Goal: Transaction & Acquisition: Book appointment/travel/reservation

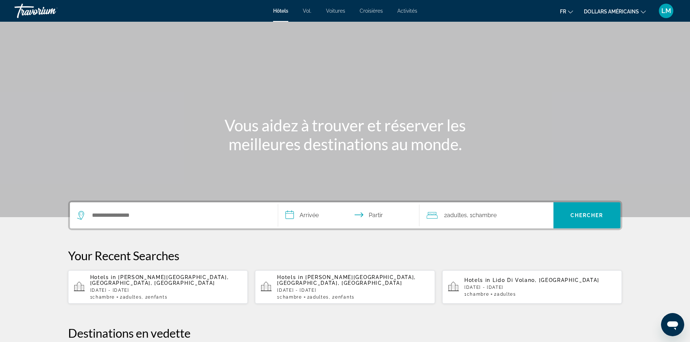
click at [334, 12] on font "Voitures" at bounding box center [335, 11] width 19 height 6
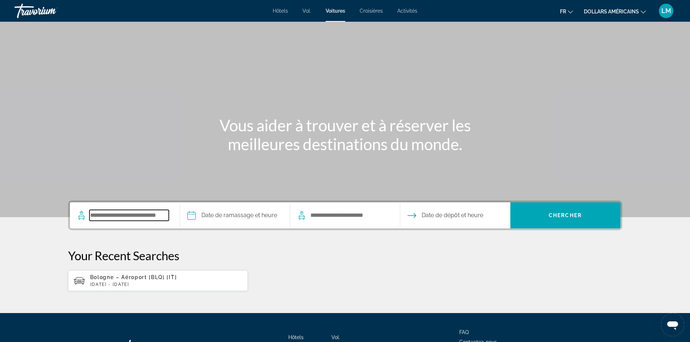
click at [118, 216] on input "Search pickup location" at bounding box center [128, 215] width 79 height 11
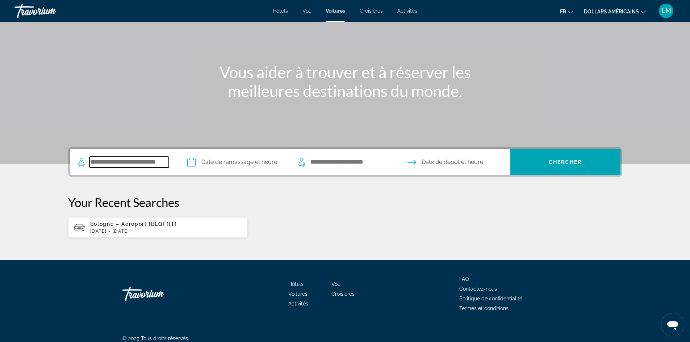
scroll to position [60, 0]
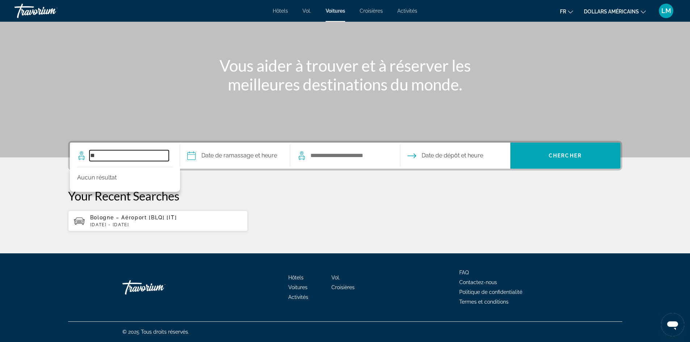
type input "*"
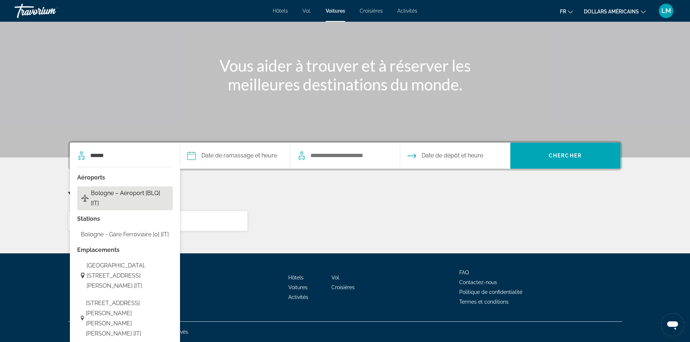
click at [139, 192] on span "Bologne – Aéroport [BLQ] [IT]" at bounding box center [130, 198] width 78 height 20
type input "**********"
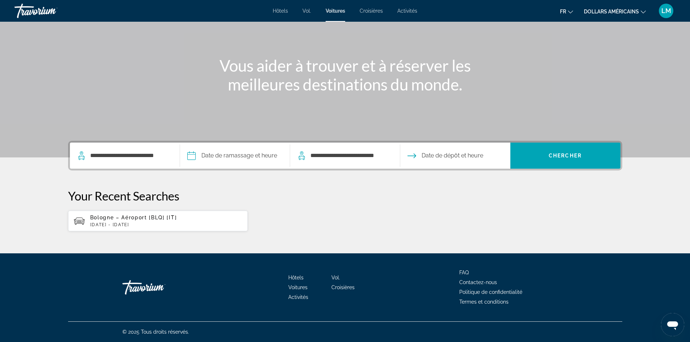
click at [226, 154] on input "Pickup date" at bounding box center [234, 157] width 113 height 28
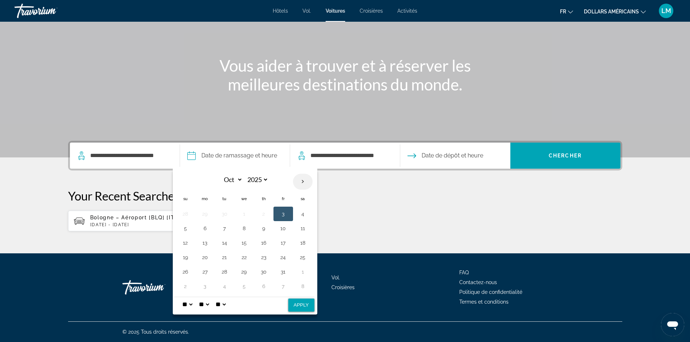
click at [302, 182] on th "Next month" at bounding box center [303, 182] width 20 height 16
click at [302, 181] on th "Next month" at bounding box center [303, 182] width 20 height 16
select select "*"
select select "****"
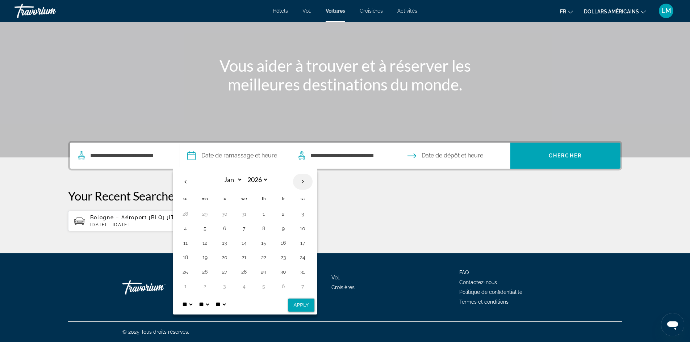
click at [302, 181] on th "Next month" at bounding box center [303, 182] width 20 height 16
select select "*"
click at [279, 227] on button "10" at bounding box center [284, 229] width 12 height 10
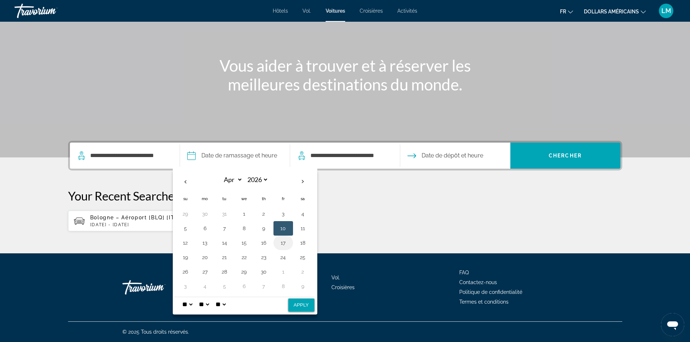
click at [282, 243] on button "17" at bounding box center [284, 243] width 12 height 10
click at [290, 227] on td "10" at bounding box center [284, 228] width 20 height 14
click at [284, 227] on button "10" at bounding box center [284, 229] width 12 height 10
click at [357, 157] on input "**********" at bounding box center [349, 155] width 79 height 11
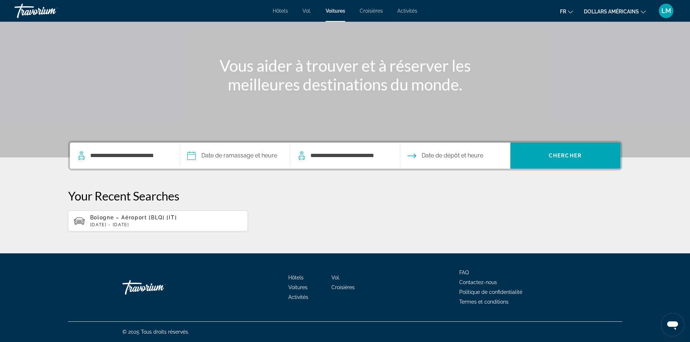
click at [440, 155] on span "Date de dépôt et heure" at bounding box center [453, 156] width 62 height 10
click at [242, 155] on input "Pickup date" at bounding box center [234, 157] width 113 height 28
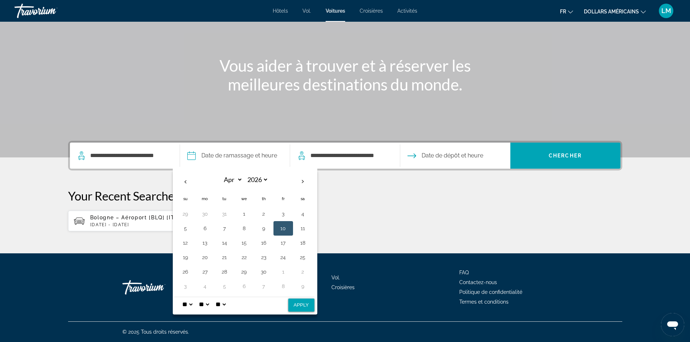
click at [282, 225] on button "10" at bounding box center [284, 229] width 12 height 10
click at [305, 305] on button "Apply" at bounding box center [301, 305] width 26 height 13
type input "**********"
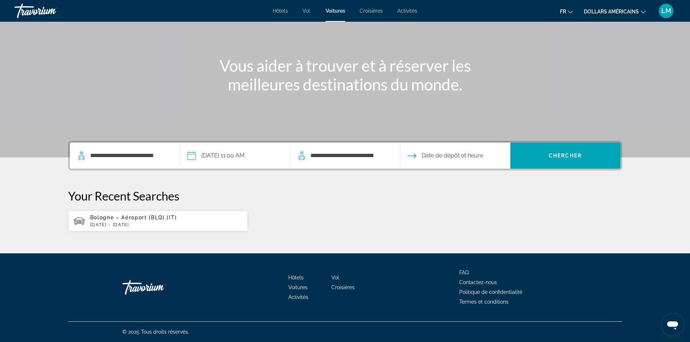
click at [429, 154] on input "Drop-off date" at bounding box center [455, 157] width 113 height 28
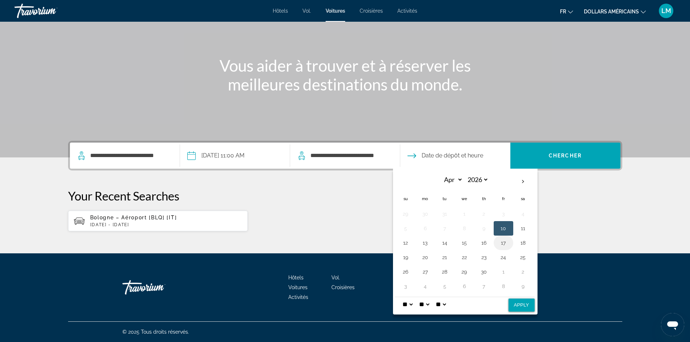
click at [502, 242] on button "17" at bounding box center [504, 243] width 12 height 10
click at [520, 305] on button "Apply" at bounding box center [522, 305] width 26 height 13
type input "**********"
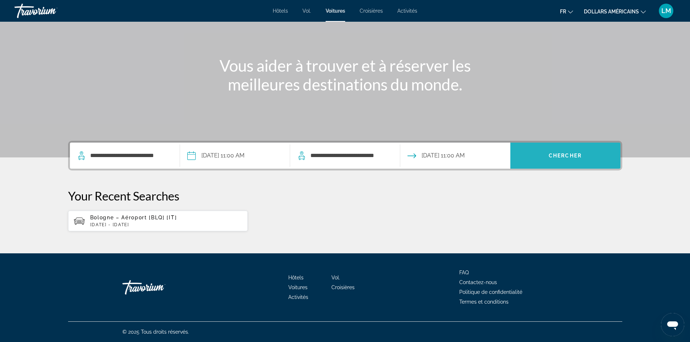
click at [561, 153] on span "Chercher" at bounding box center [565, 156] width 33 height 6
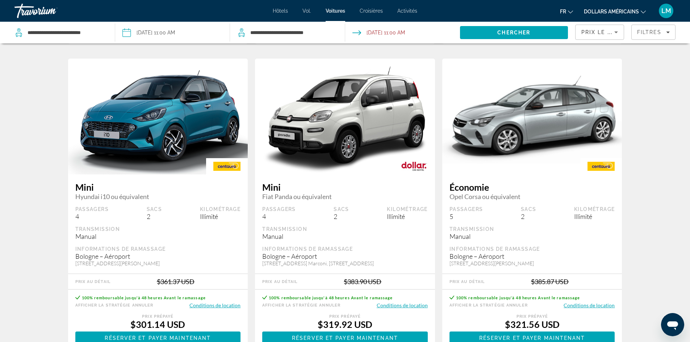
scroll to position [978, 0]
